Goal: Task Accomplishment & Management: Use online tool/utility

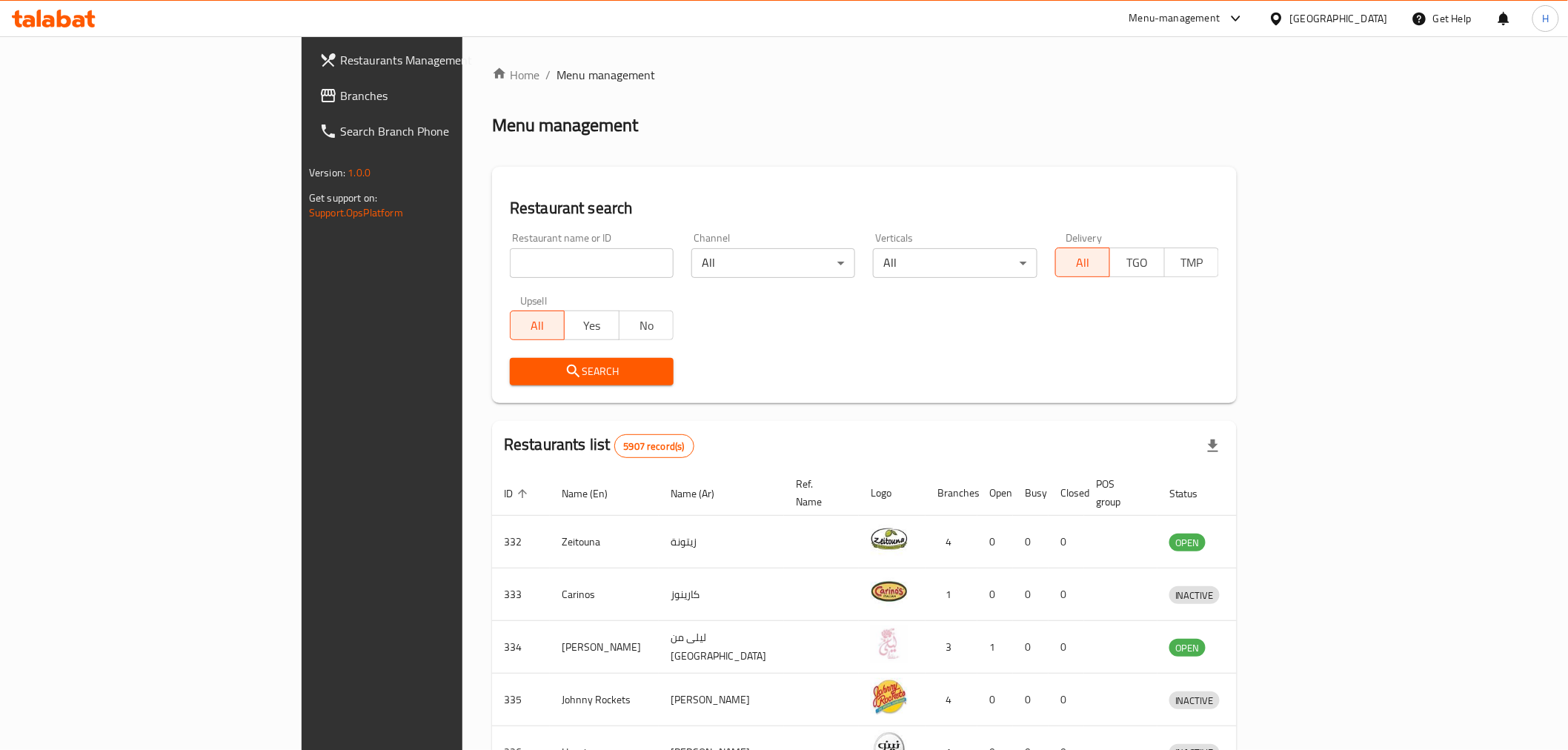
click at [509, 262] on input "search" at bounding box center [591, 264] width 164 height 30
click at [509, 265] on input "search" at bounding box center [591, 264] width 164 height 30
type input "diamond garden"
click button "Search" at bounding box center [591, 372] width 164 height 28
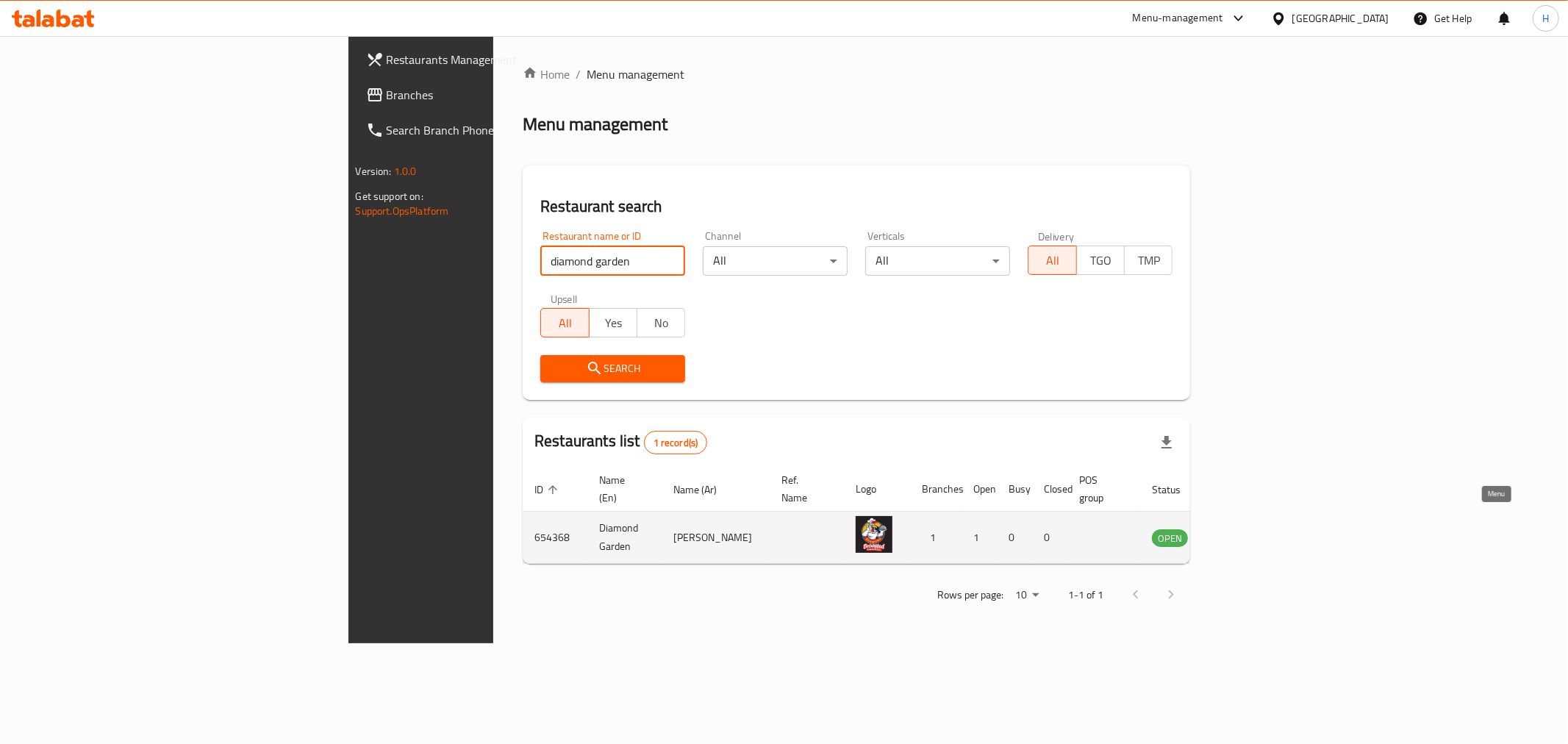
click at [1247, 529] on icon "enhanced table" at bounding box center [1237, 537] width 17 height 17
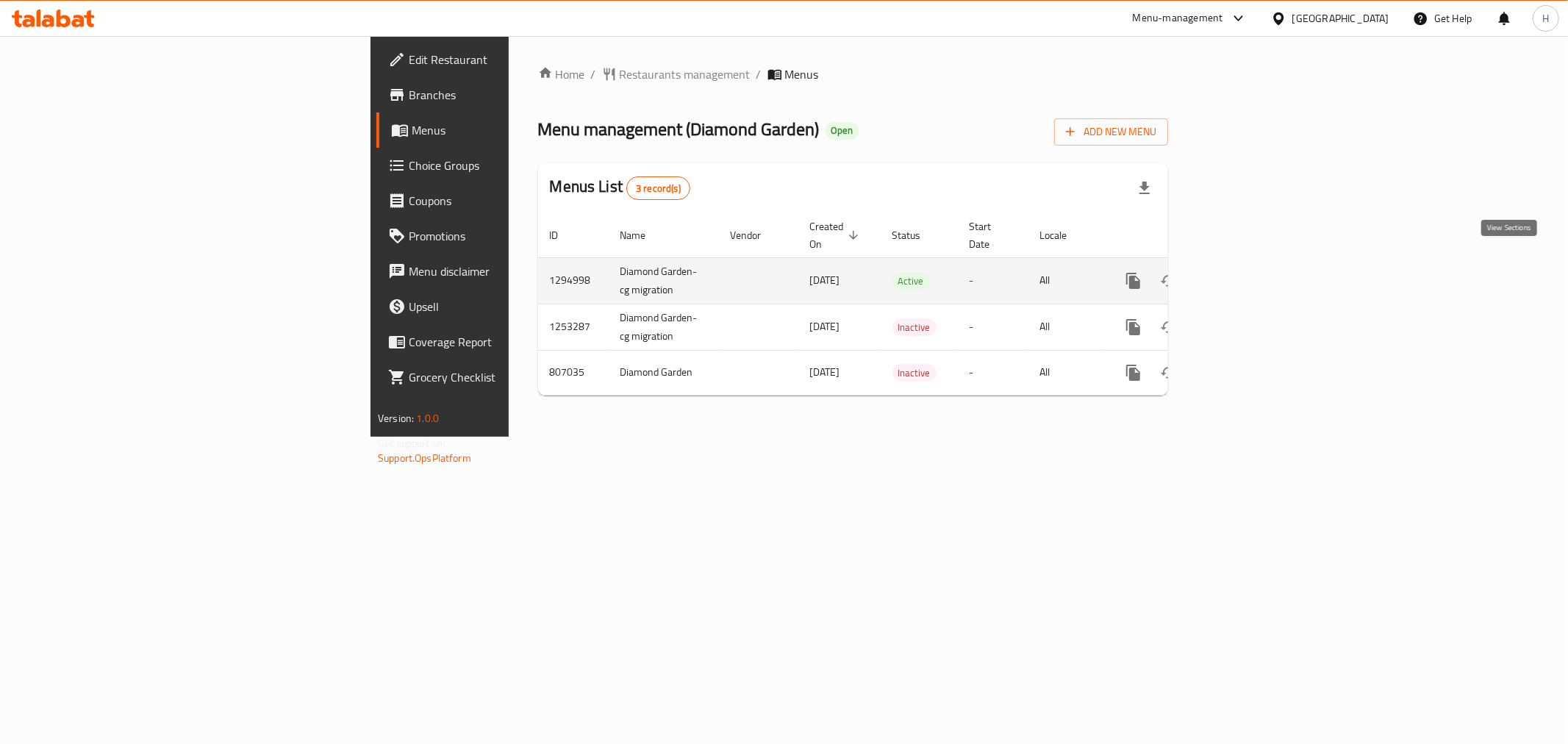
click at [1248, 273] on icon "enhanced table" at bounding box center [1239, 281] width 17 height 17
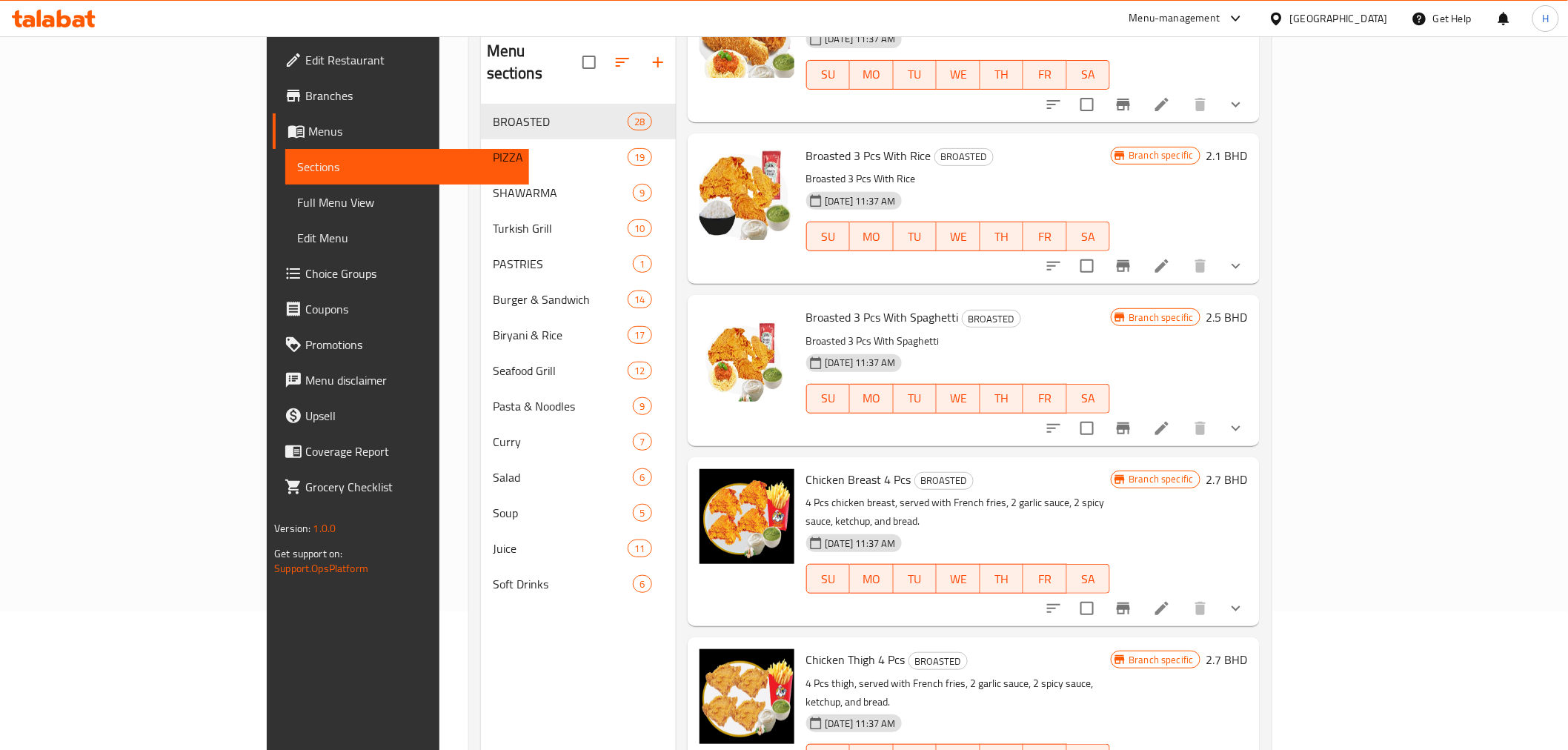
scroll to position [208, 0]
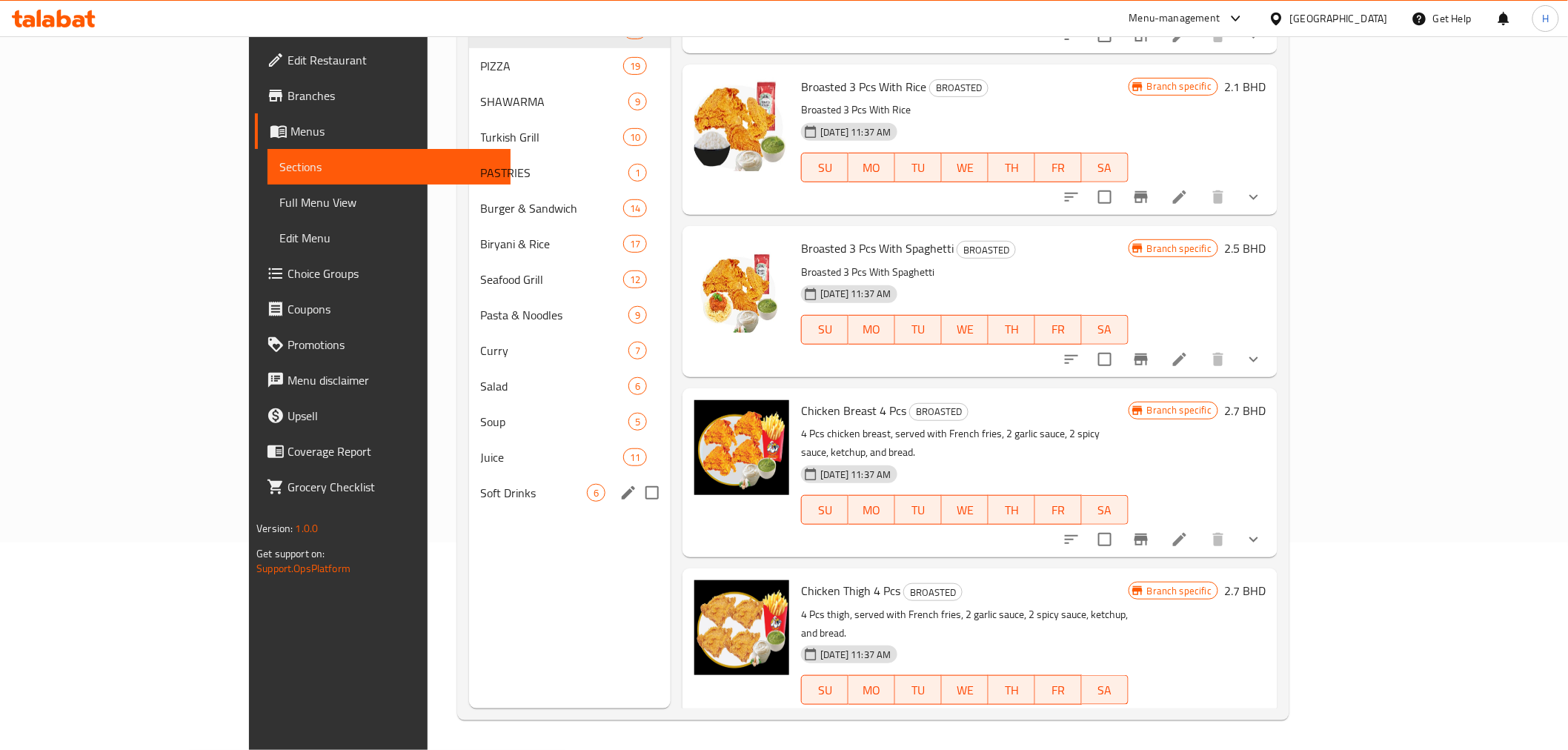
click at [469, 482] on div "Soft Drinks 6" at bounding box center [571, 493] width 202 height 35
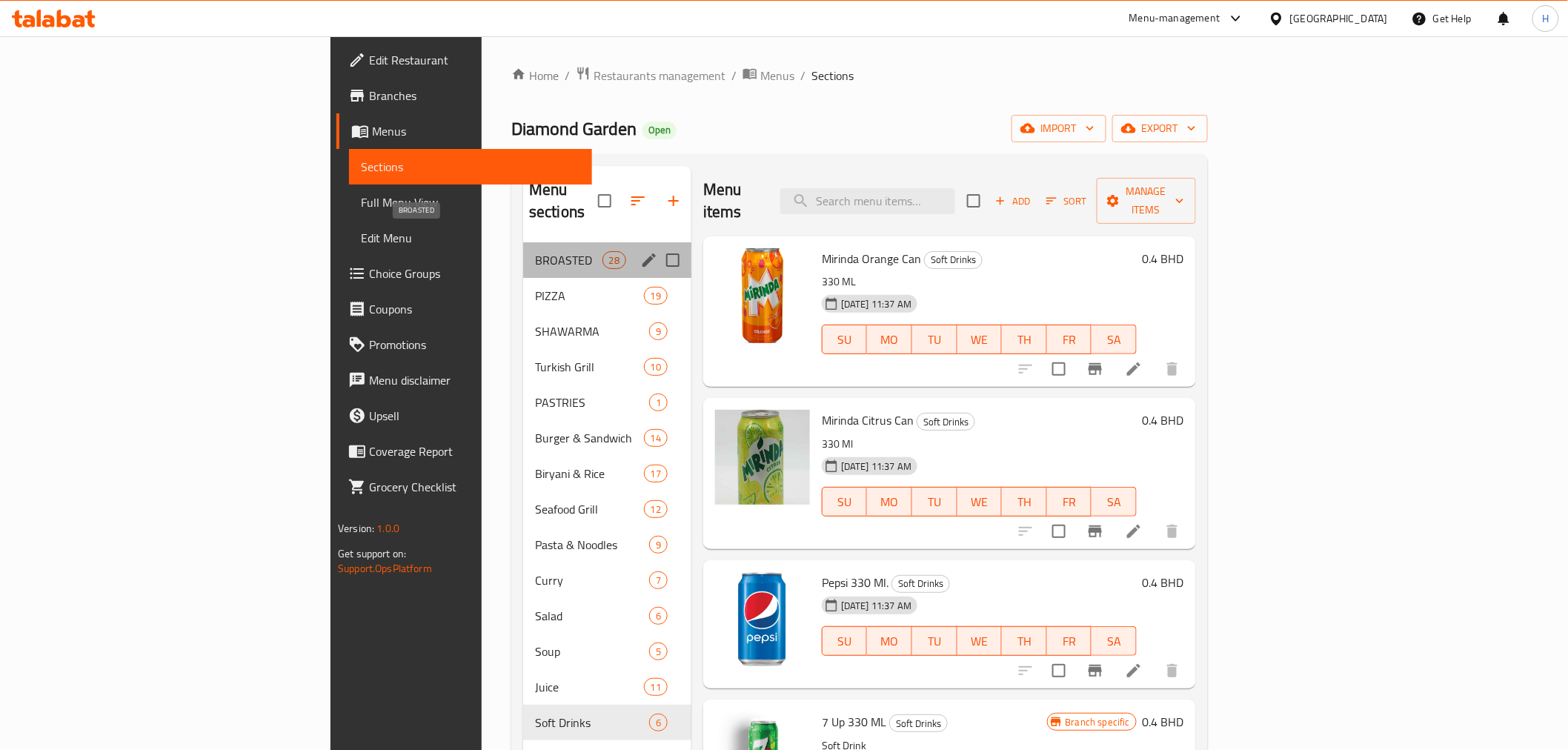
click at [535, 252] on span "BROASTED" at bounding box center [569, 260] width 68 height 18
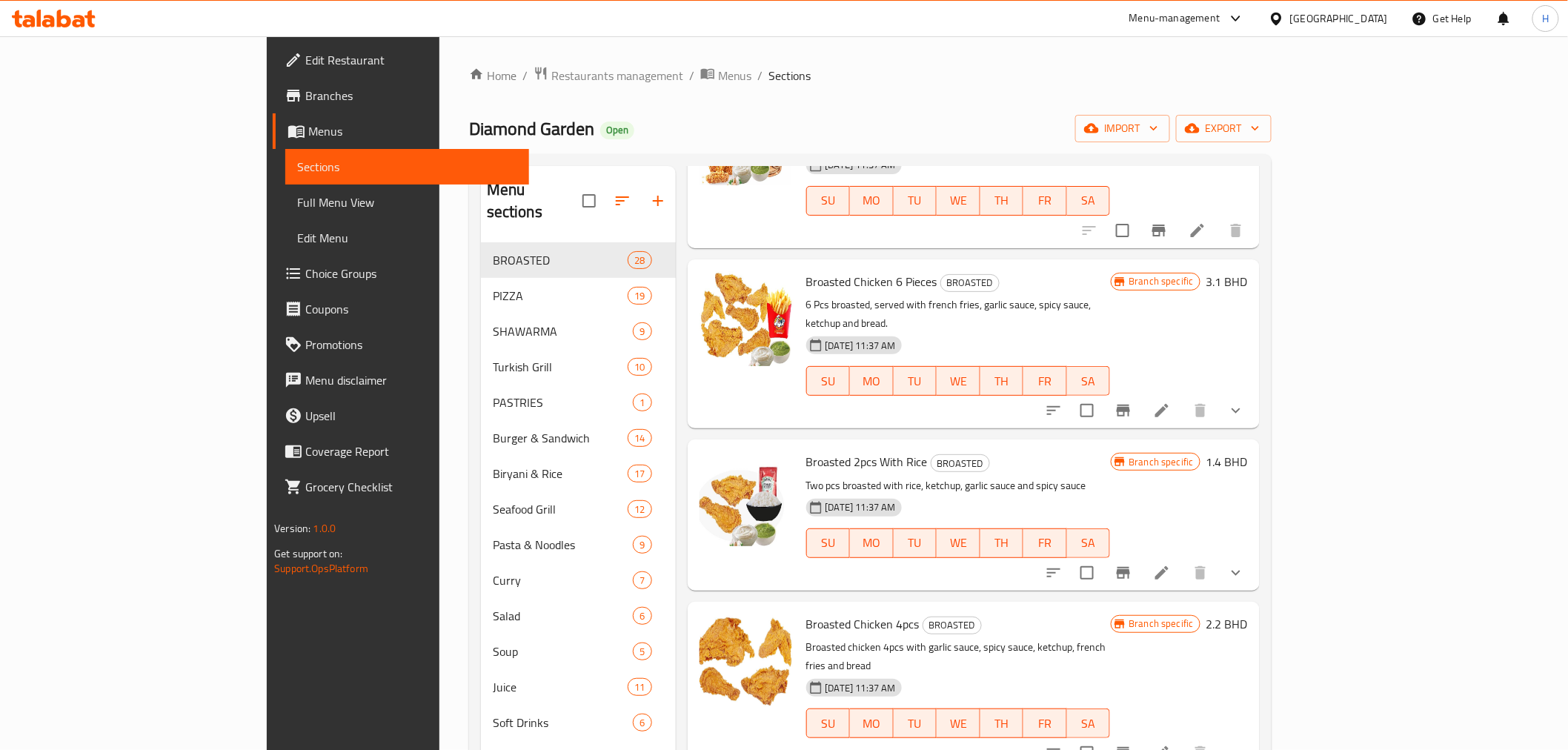
scroll to position [411, 0]
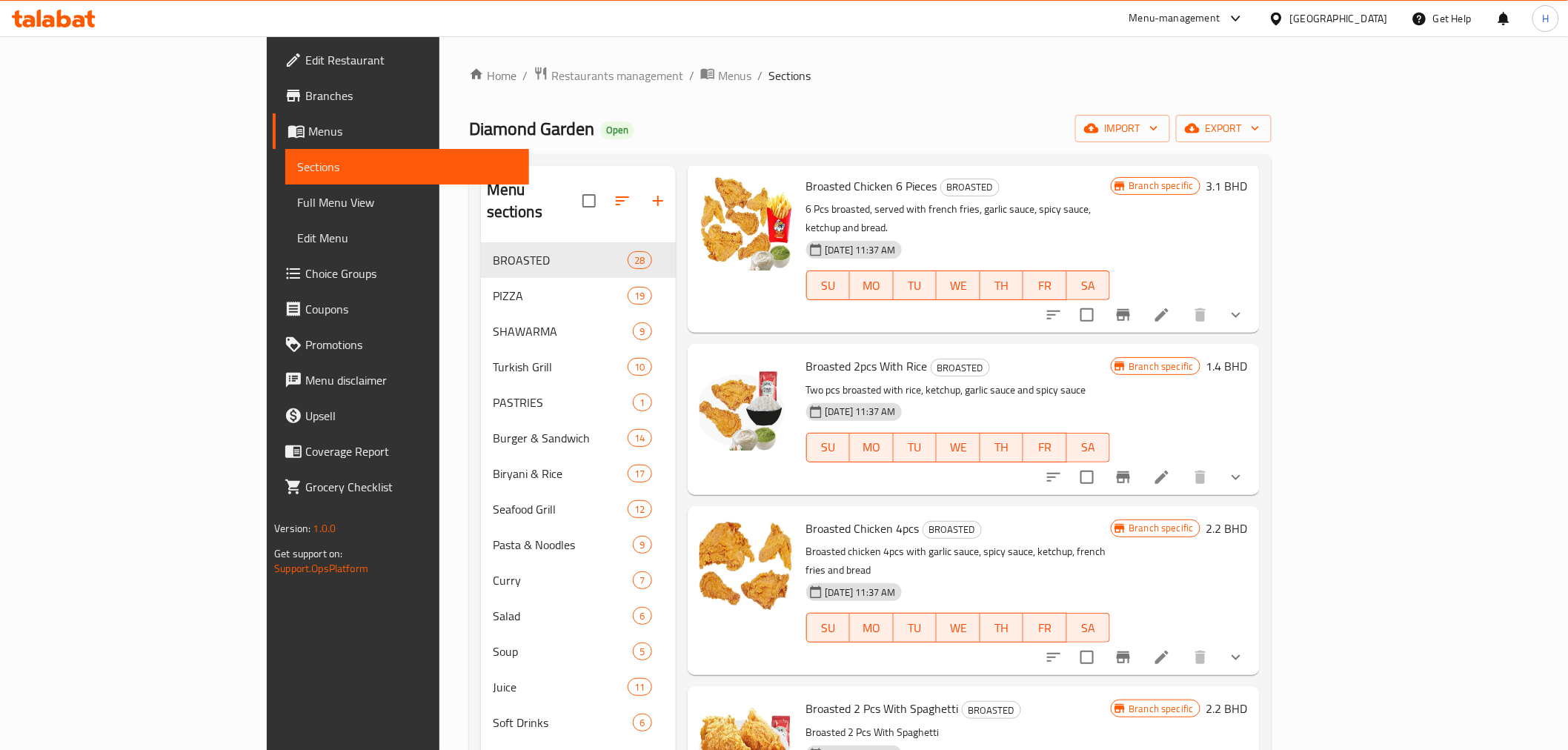
click at [806, 517] on span "Broasted Chicken 4pcs" at bounding box center [863, 528] width 113 height 22
copy h6 "Broasted Chicken 4pcs"
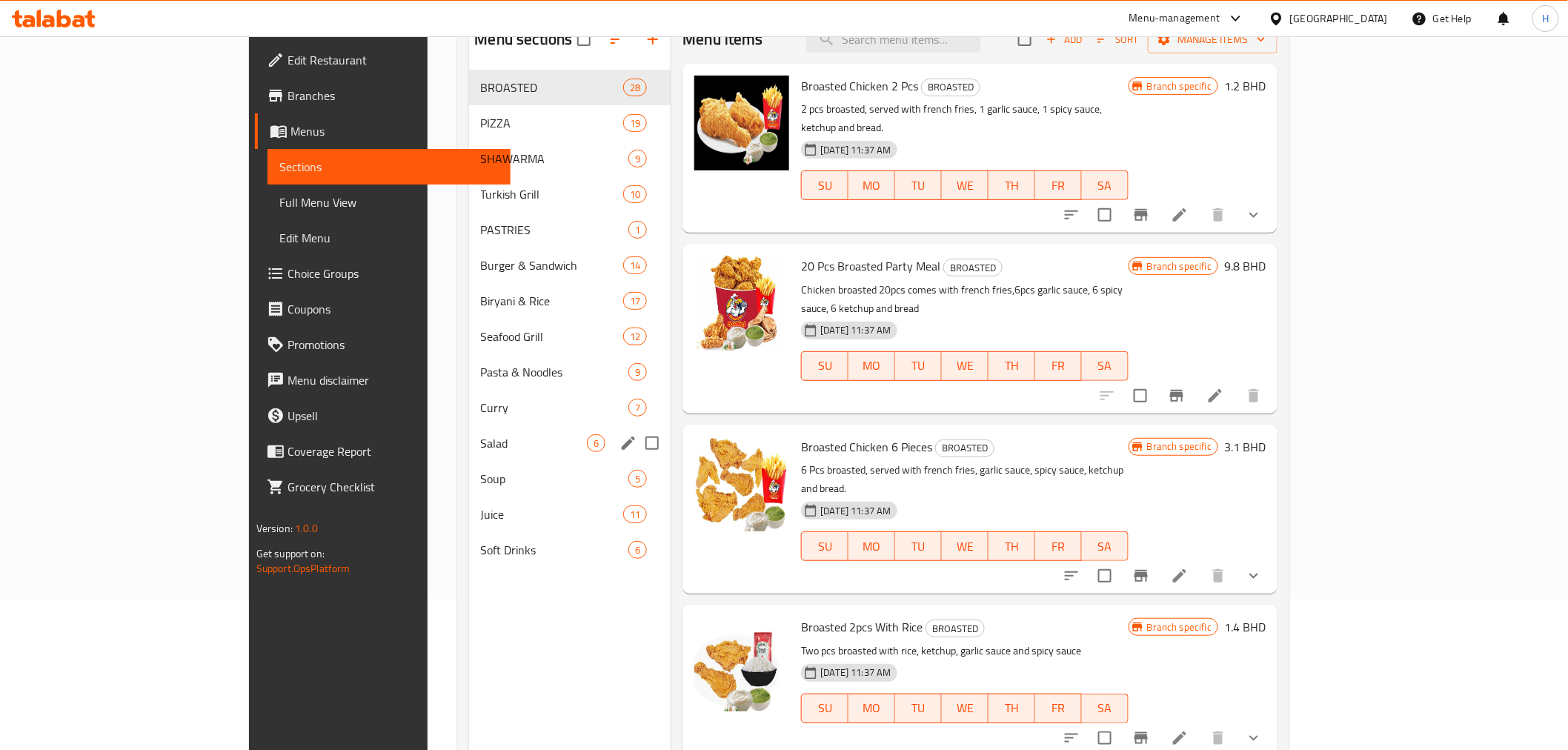
scroll to position [208, 0]
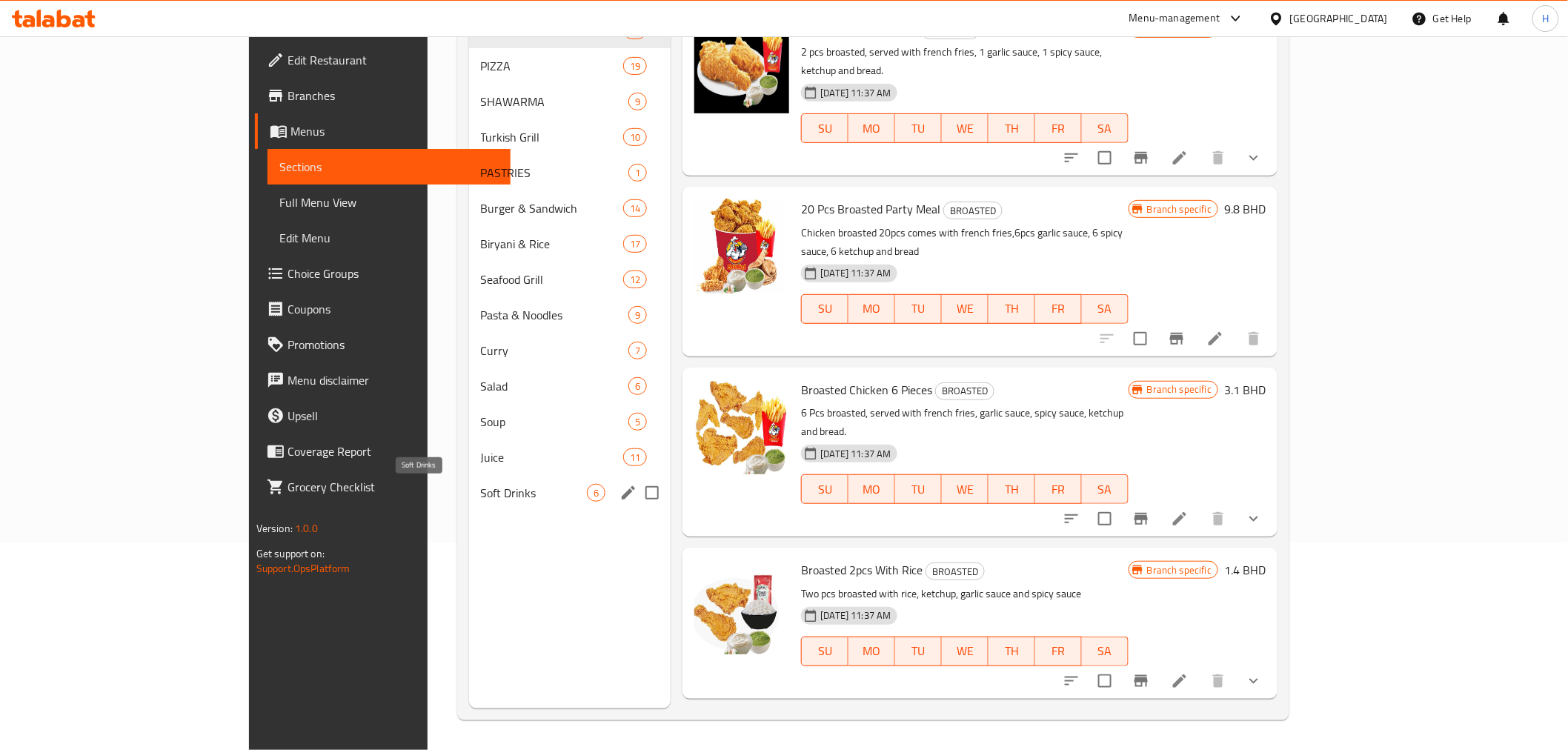
click at [481, 495] on span "Soft Drinks" at bounding box center [533, 493] width 107 height 18
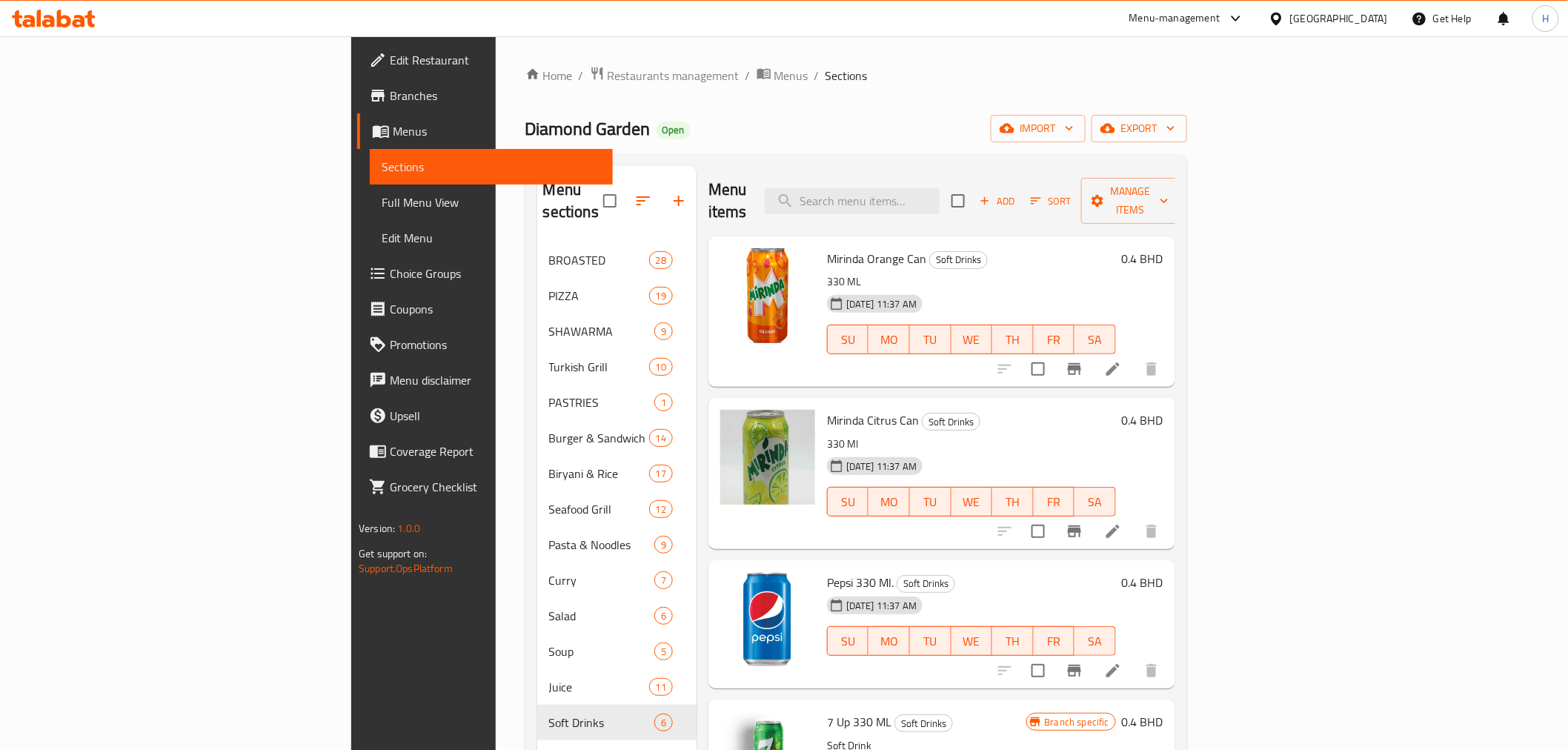
click at [827, 248] on span "Mirinda Orange Can" at bounding box center [876, 259] width 99 height 22
copy h6 "Mirinda Orange Can"
click at [827, 409] on span "Mirinda Citrus Can" at bounding box center [872, 420] width 92 height 22
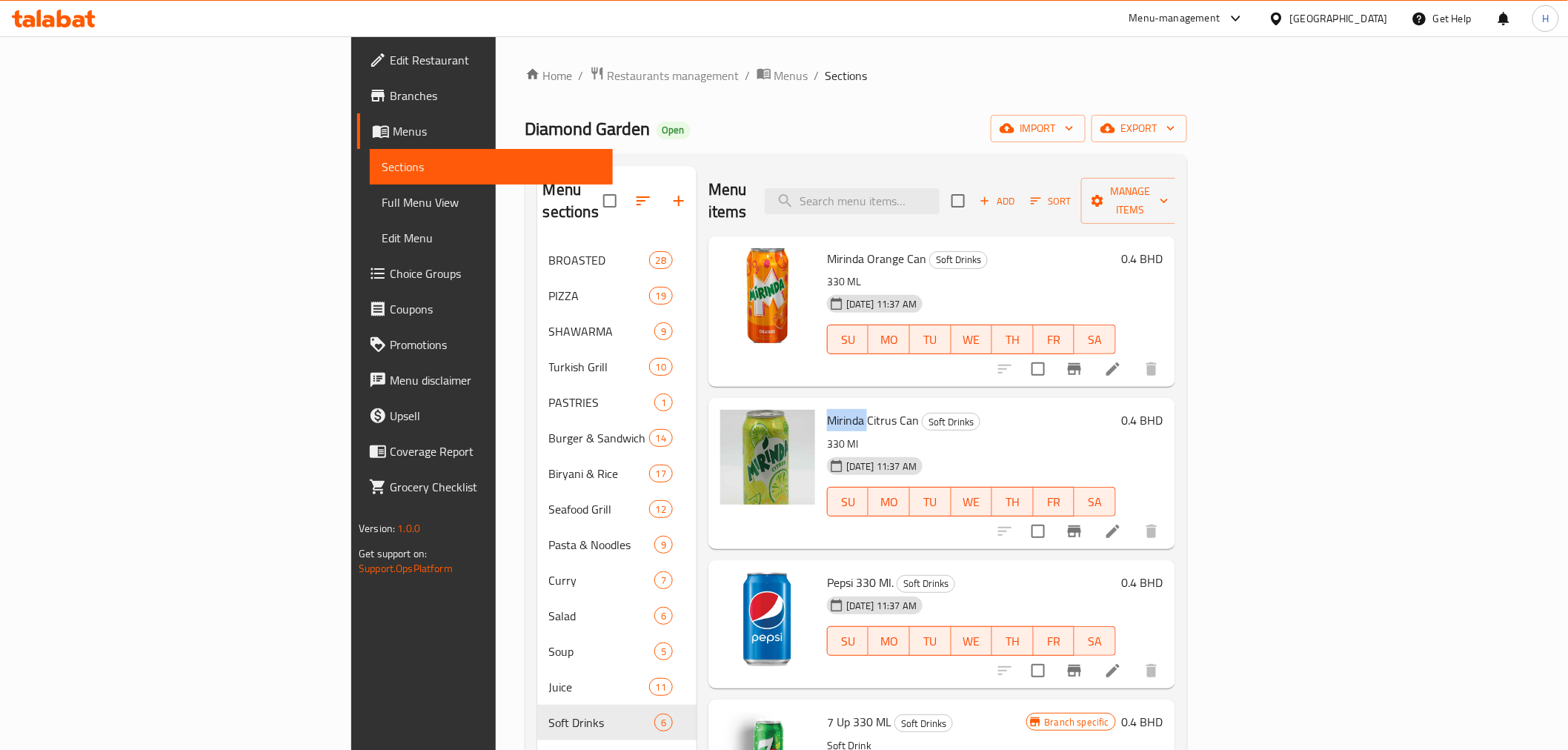
click at [827, 409] on span "Mirinda Citrus Can" at bounding box center [872, 420] width 92 height 22
copy h6 "Mirinda Citrus Can"
click at [827, 572] on span "Pepsi 330 Ml." at bounding box center [860, 583] width 67 height 22
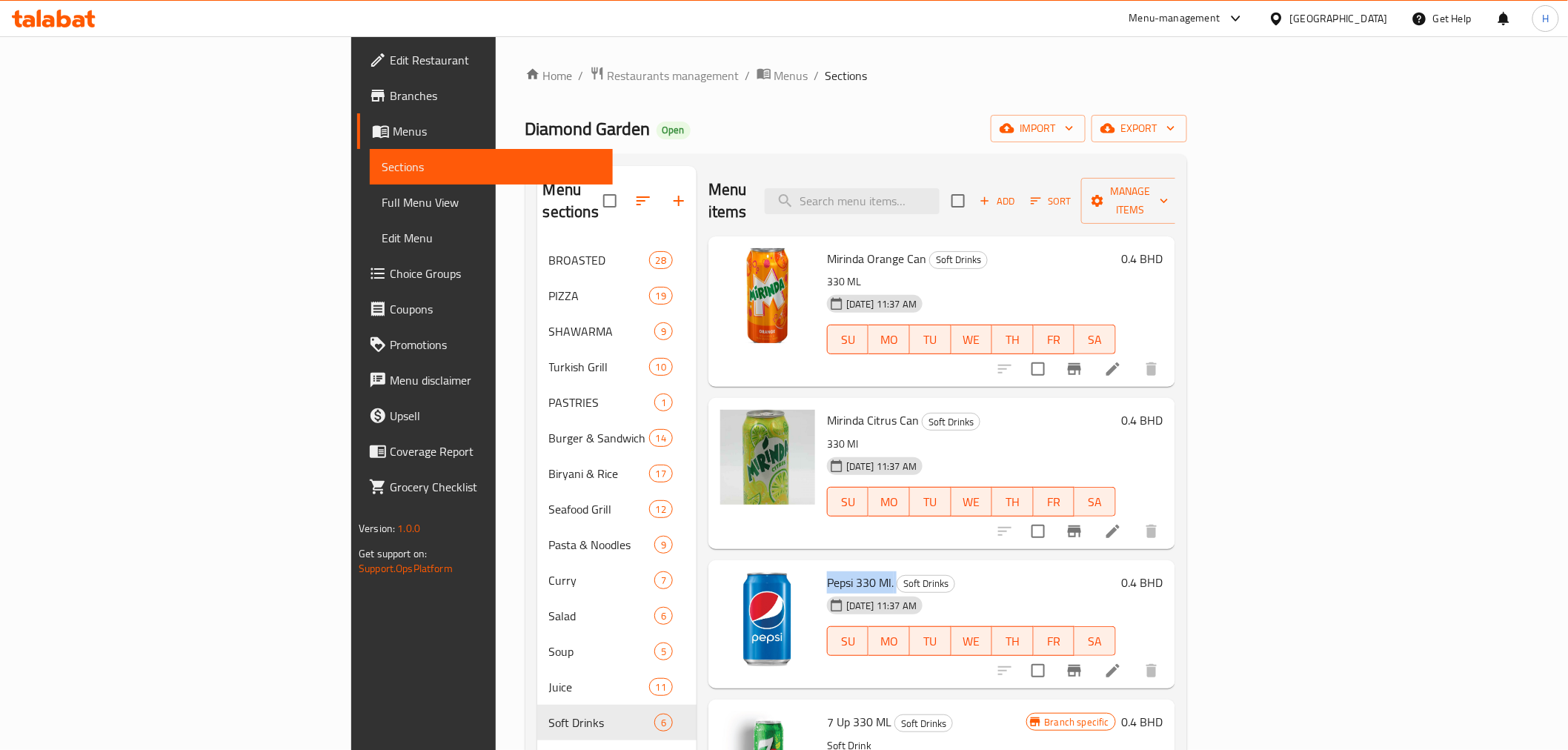
click at [827, 572] on span "Pepsi 330 Ml." at bounding box center [860, 583] width 67 height 22
copy h6 "Pepsi 330 Ml."
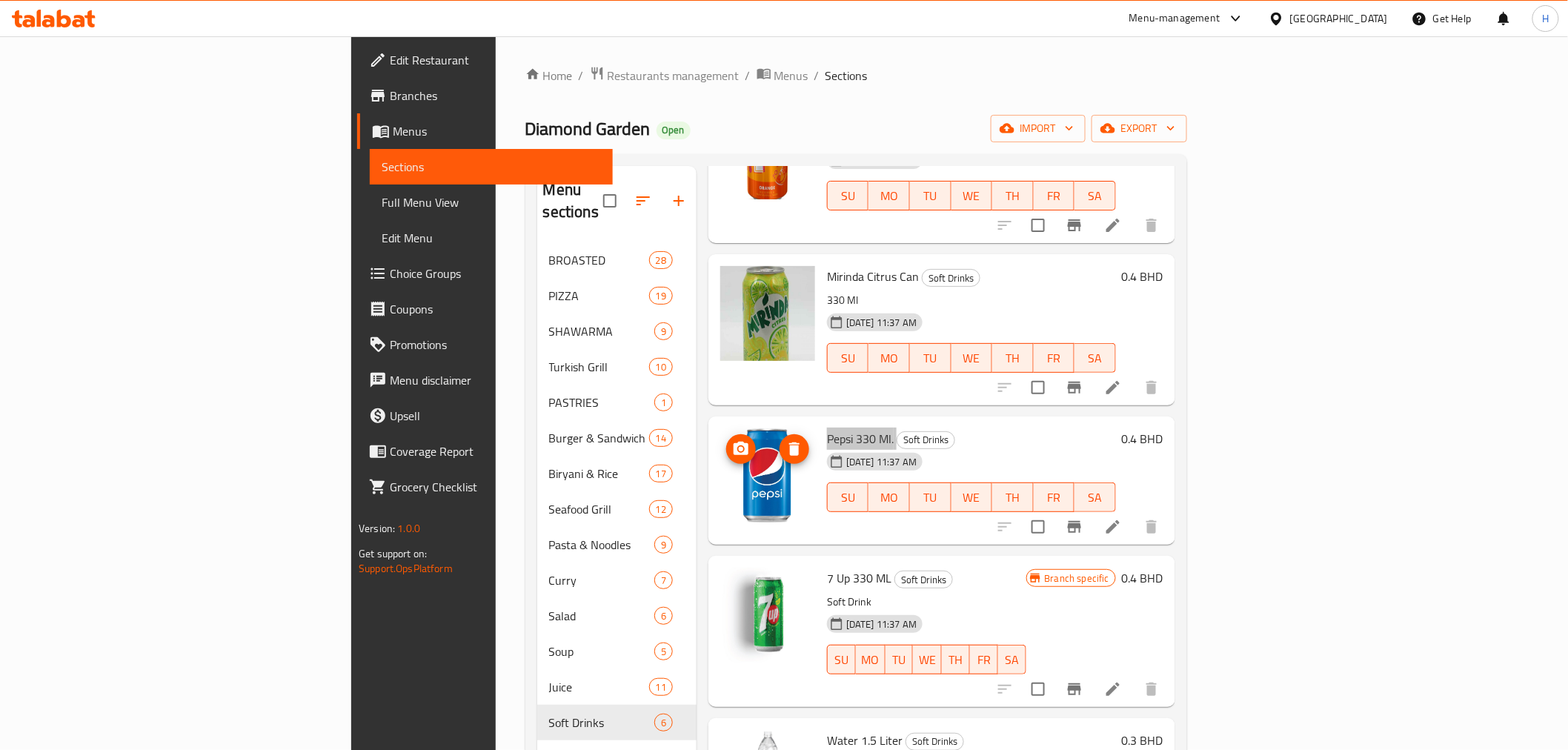
scroll to position [213, 0]
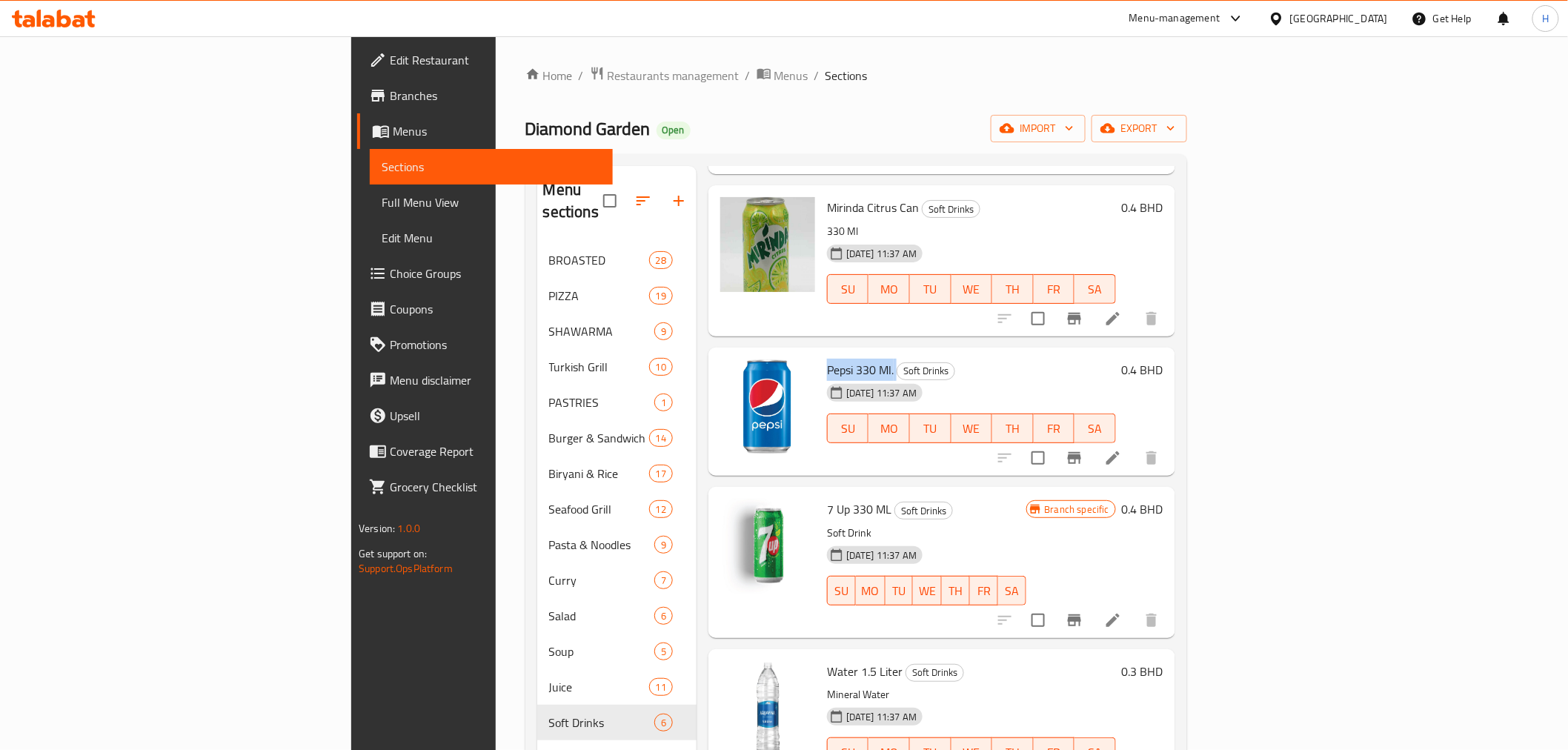
click at [827, 524] on p "Soft Drink" at bounding box center [926, 534] width 199 height 19
click at [827, 498] on span "7 Up 330 ML" at bounding box center [858, 510] width 64 height 22
copy h6 "7 Up 330 ML"
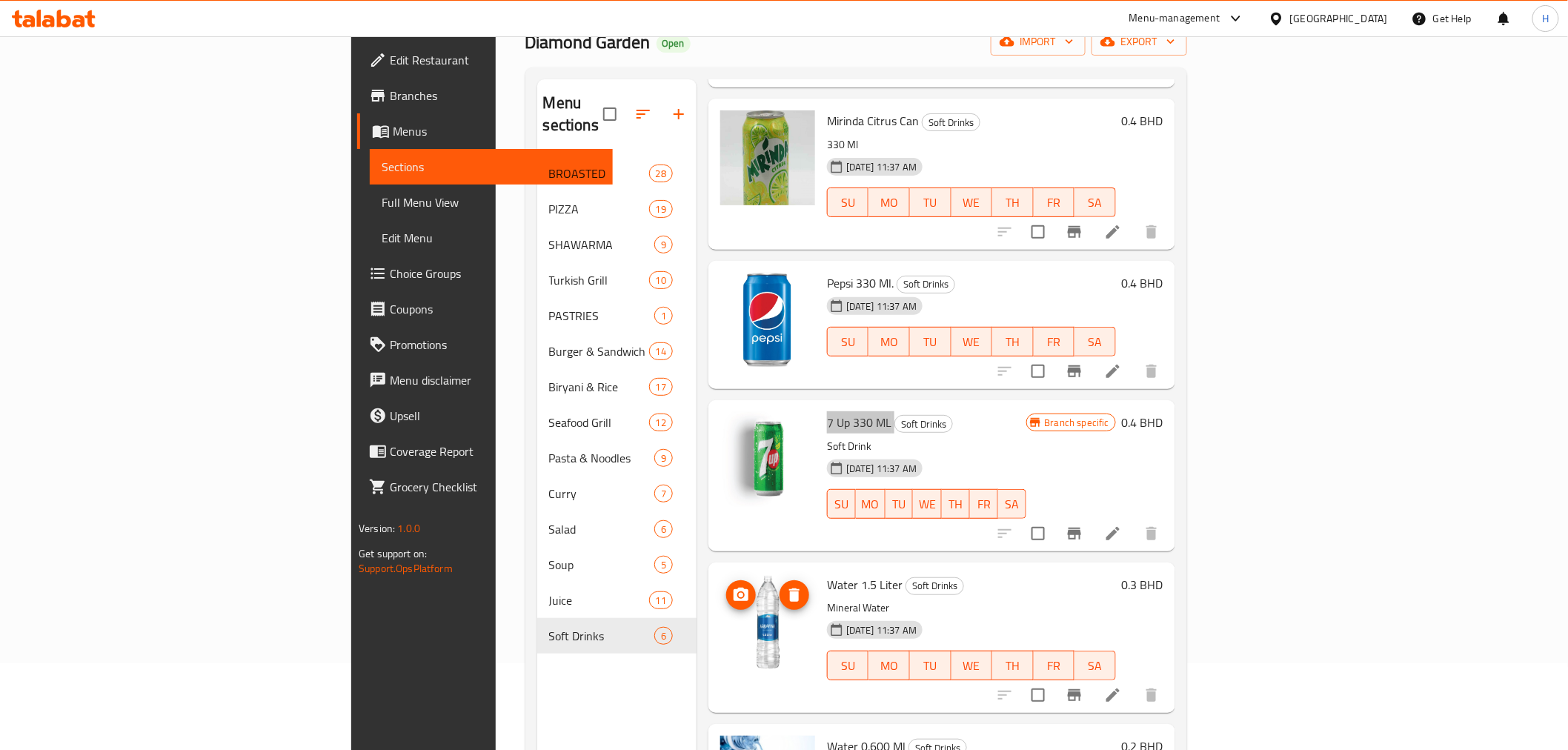
scroll to position [208, 0]
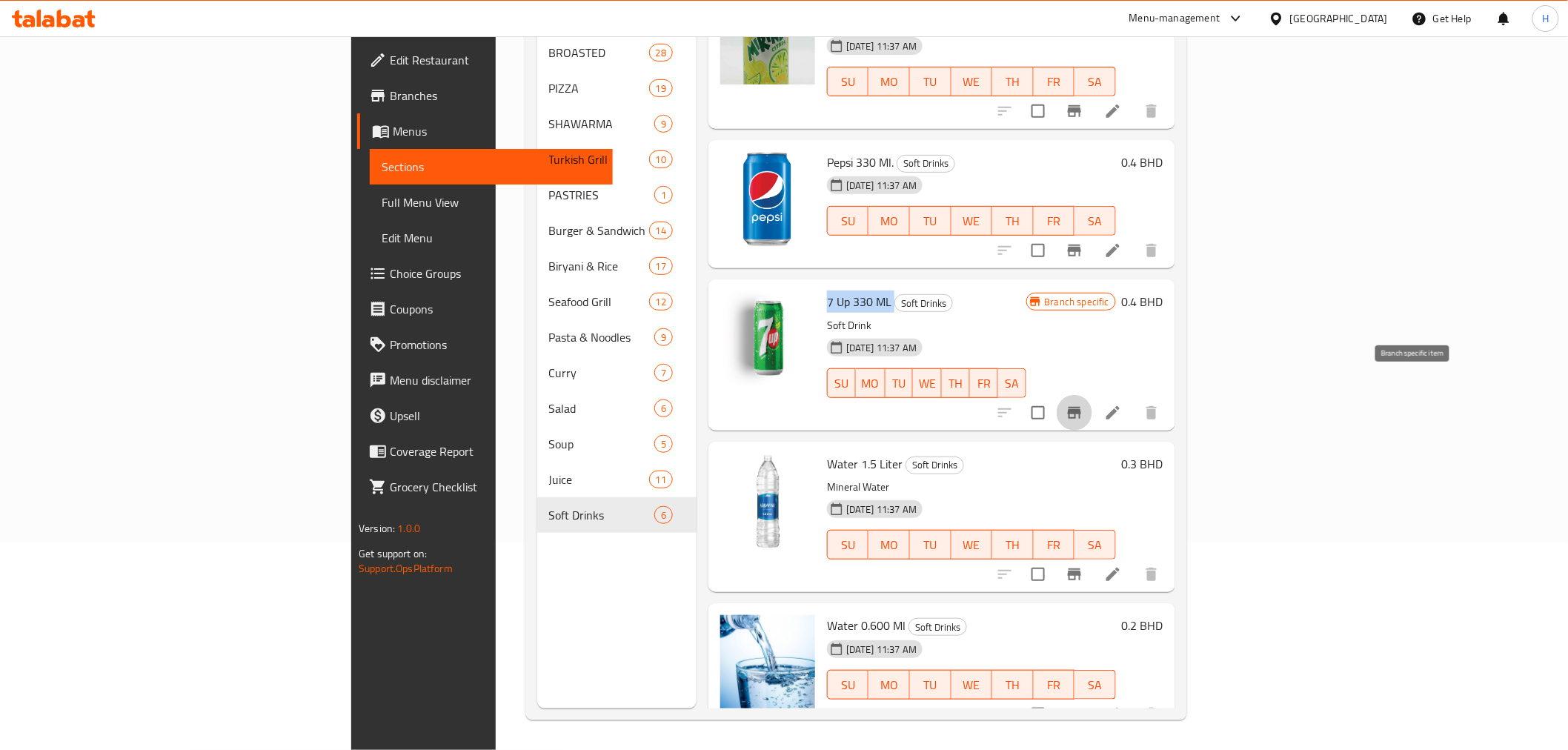
click at [1084, 404] on icon "Branch-specific-item" at bounding box center [1074, 412] width 18 height 18
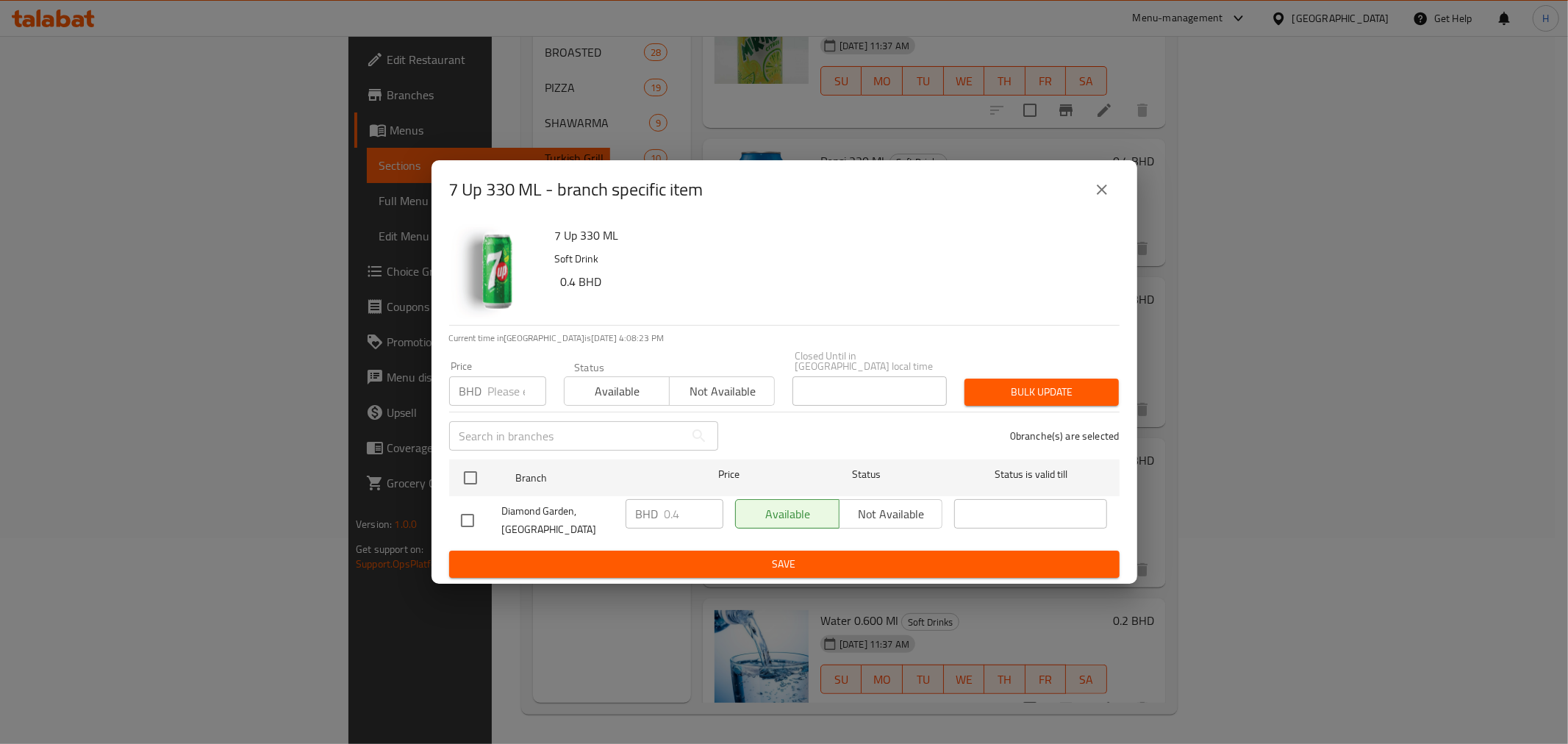
click at [1107, 195] on icon "close" at bounding box center [1101, 189] width 17 height 17
